Goal: Check status

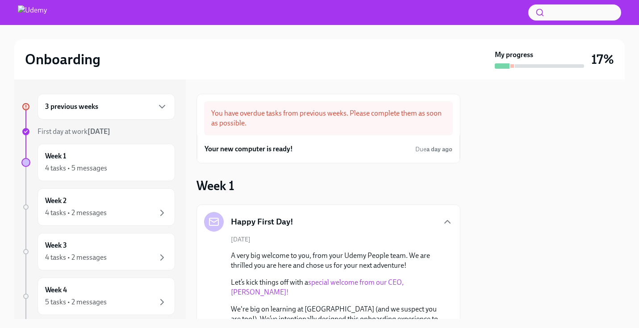
scroll to position [949, 0]
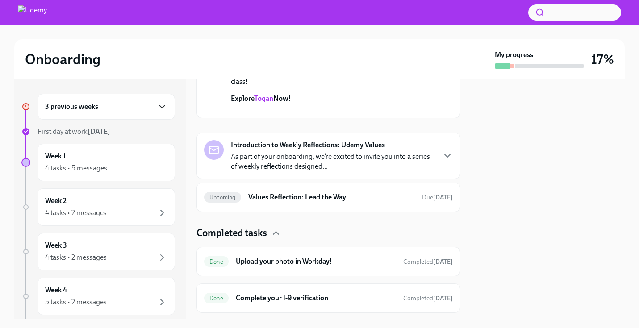
click at [158, 104] on icon "button" at bounding box center [162, 106] width 11 height 11
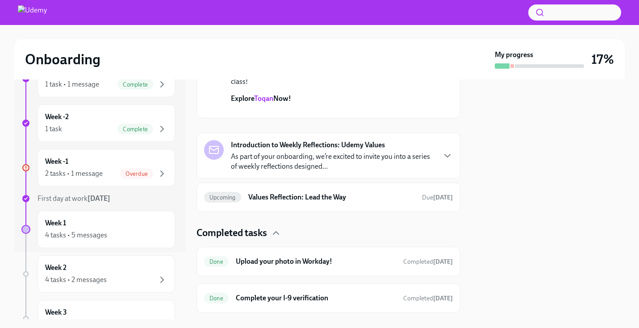
scroll to position [68, 0]
click at [135, 175] on span "Overdue" at bounding box center [136, 173] width 33 height 7
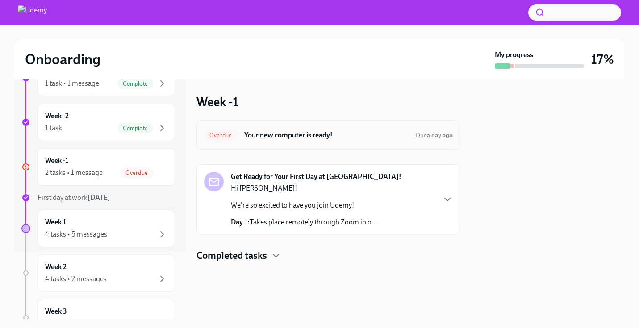
click at [322, 134] on h6 "Your new computer is ready!" at bounding box center [326, 135] width 164 height 10
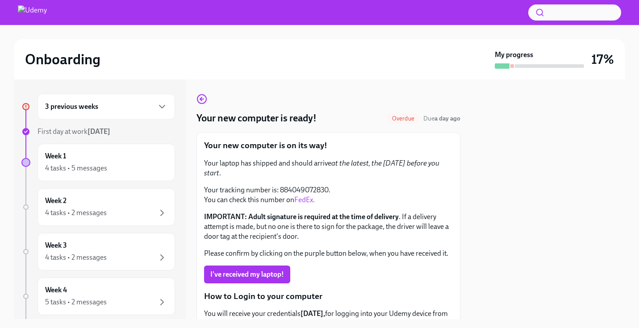
click at [313, 190] on p "Your tracking number is: 884049072830. You can check this number on FedEx." at bounding box center [328, 195] width 249 height 20
drag, startPoint x: 328, startPoint y: 192, endPoint x: 281, endPoint y: 192, distance: 46.9
click at [281, 192] on p "Your tracking number is: 884049072830. You can check this number on FedEx." at bounding box center [328, 195] width 249 height 20
copy p "884049072830"
click at [300, 199] on link "FedEx." at bounding box center [304, 200] width 21 height 8
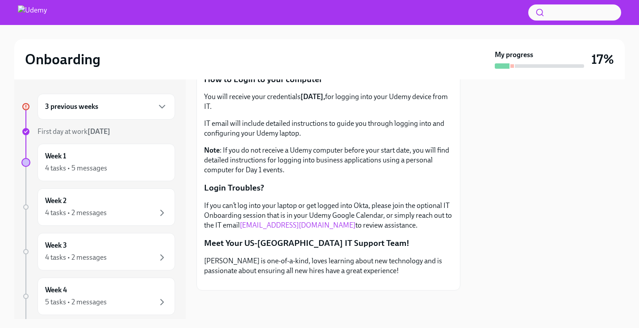
scroll to position [287, 0]
click at [95, 170] on div "4 tasks • 5 messages" at bounding box center [76, 168] width 62 height 10
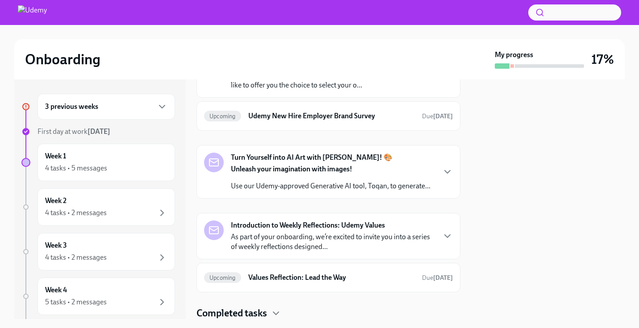
scroll to position [308, 0]
click at [445, 174] on icon "button" at bounding box center [447, 172] width 5 height 3
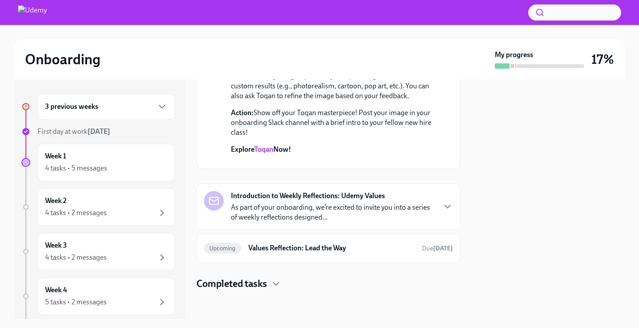
scroll to position [537, 0]
click at [267, 145] on link "Toqan" at bounding box center [263, 149] width 19 height 8
click at [280, 284] on icon "button" at bounding box center [276, 284] width 11 height 11
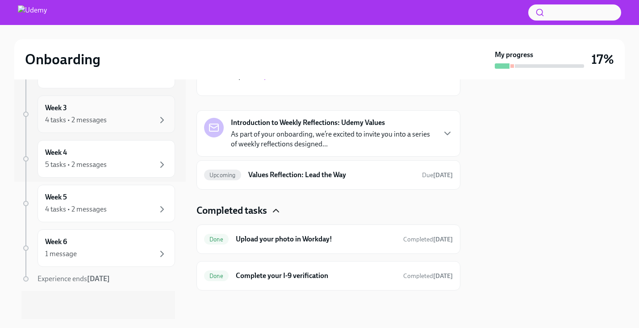
scroll to position [0, 0]
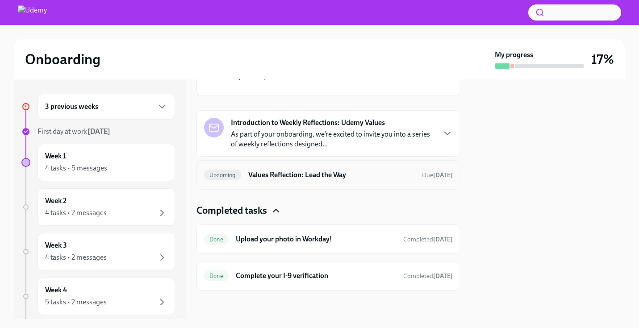
click at [290, 179] on h6 "Values Reflection: Lead the Way" at bounding box center [331, 175] width 167 height 10
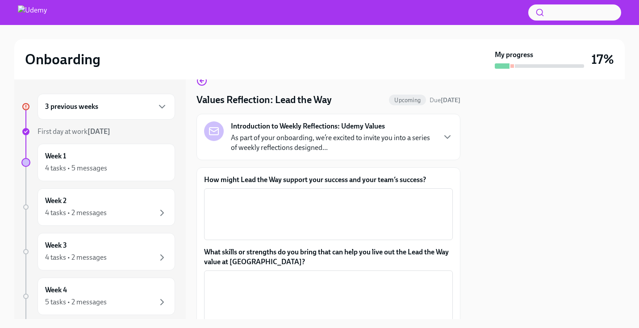
scroll to position [17, 0]
